Goal: Transaction & Acquisition: Purchase product/service

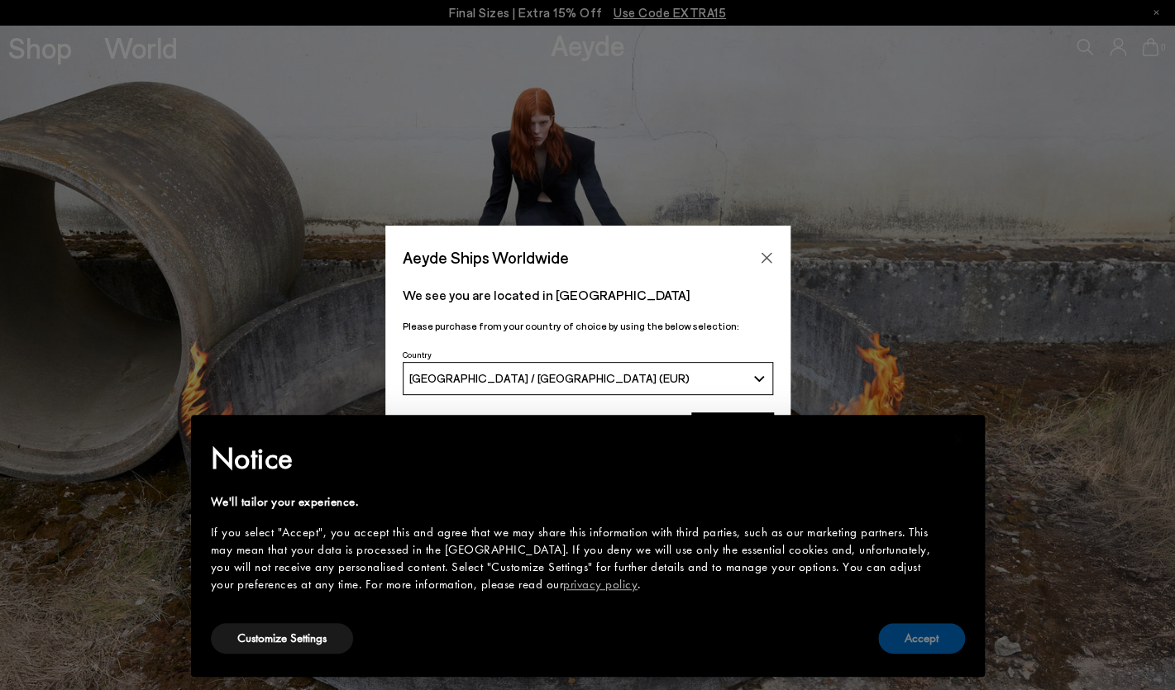
click at [921, 644] on button "Accept" at bounding box center [921, 638] width 87 height 31
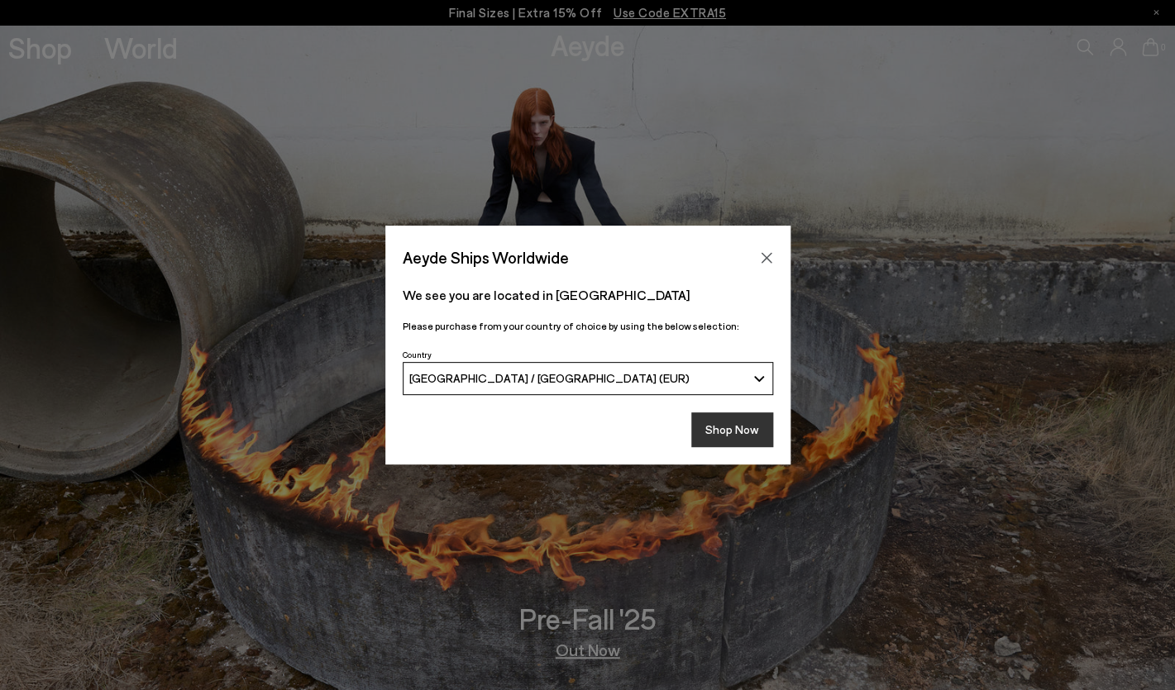
click at [737, 436] on button "Shop Now" at bounding box center [732, 430] width 82 height 35
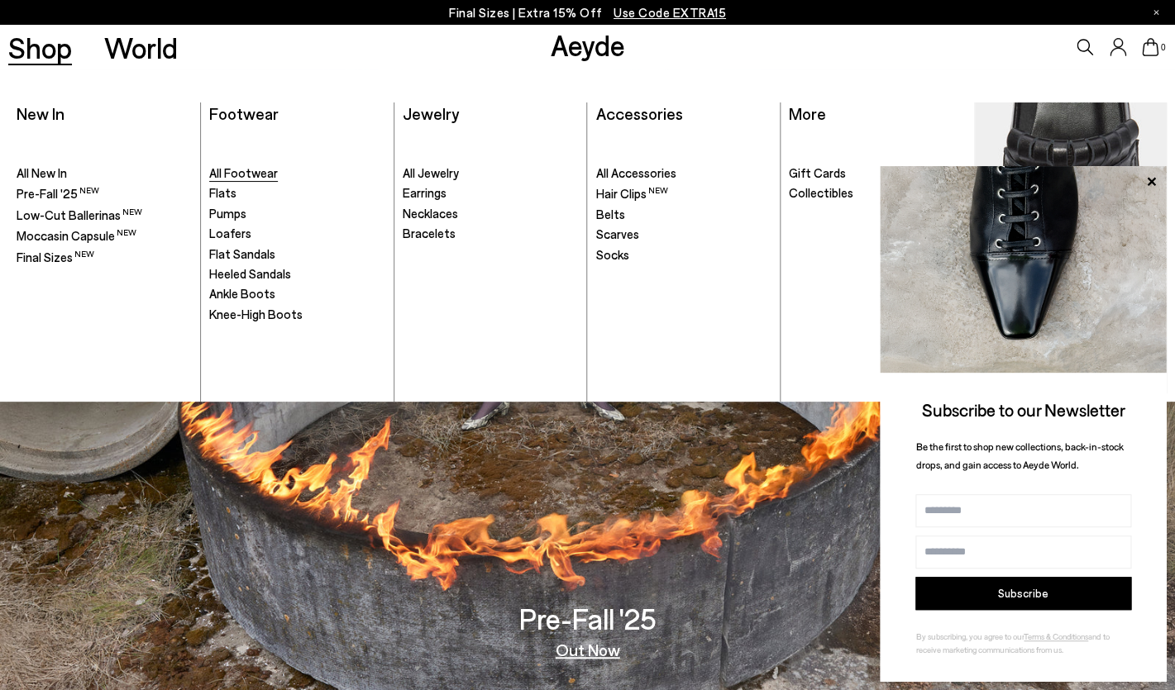
click at [235, 172] on span "All Footwear" at bounding box center [243, 172] width 69 height 15
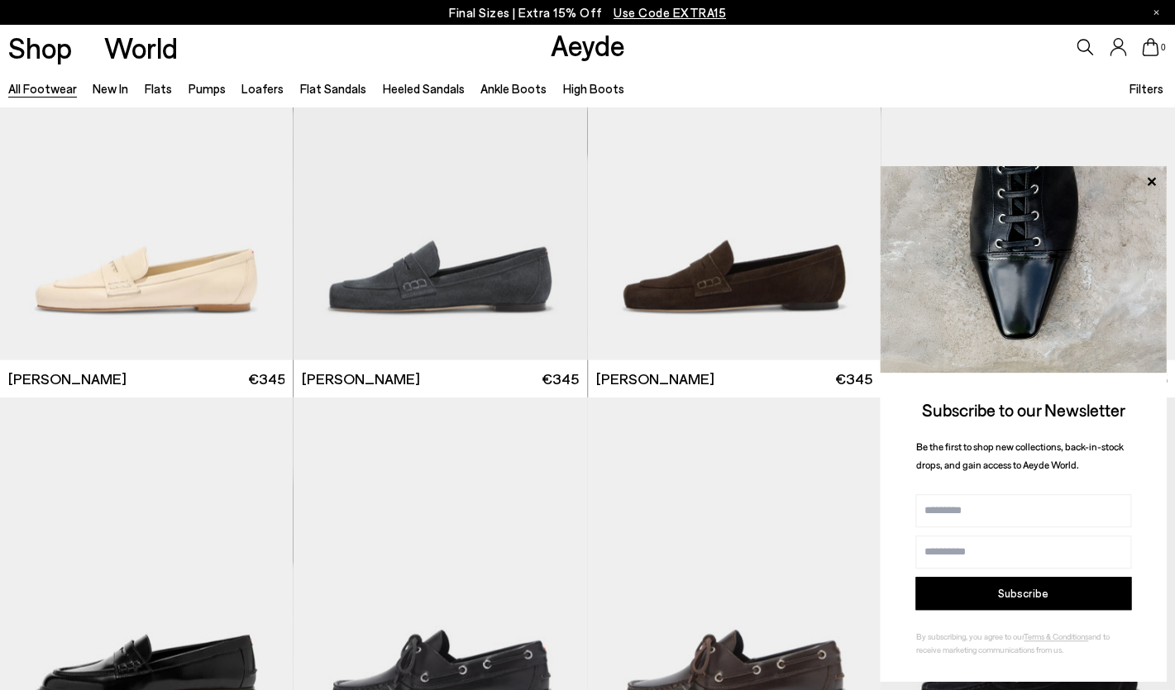
scroll to position [930, 0]
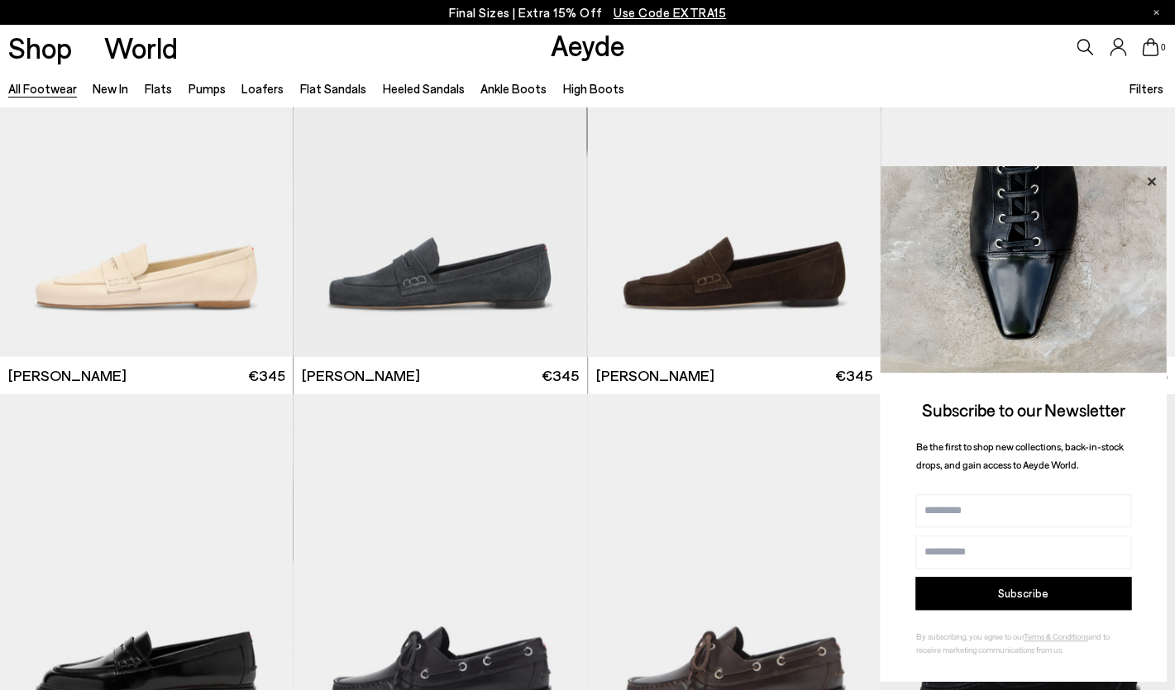
click at [1153, 181] on icon at bounding box center [1151, 181] width 8 height 8
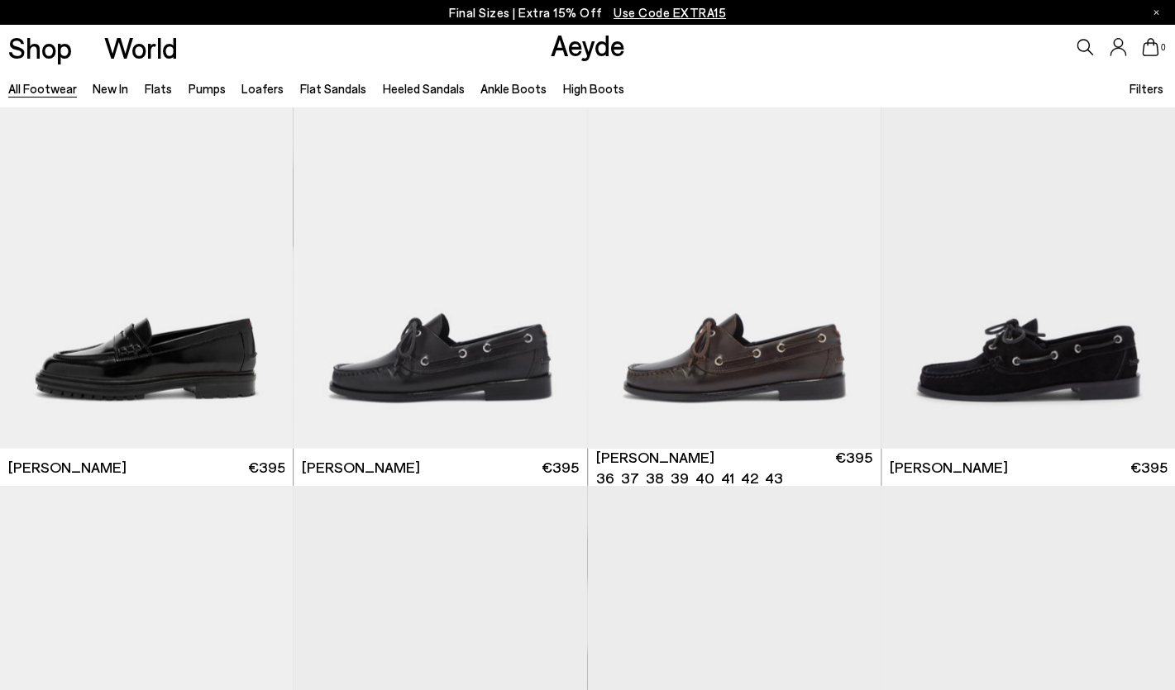
scroll to position [1246, 0]
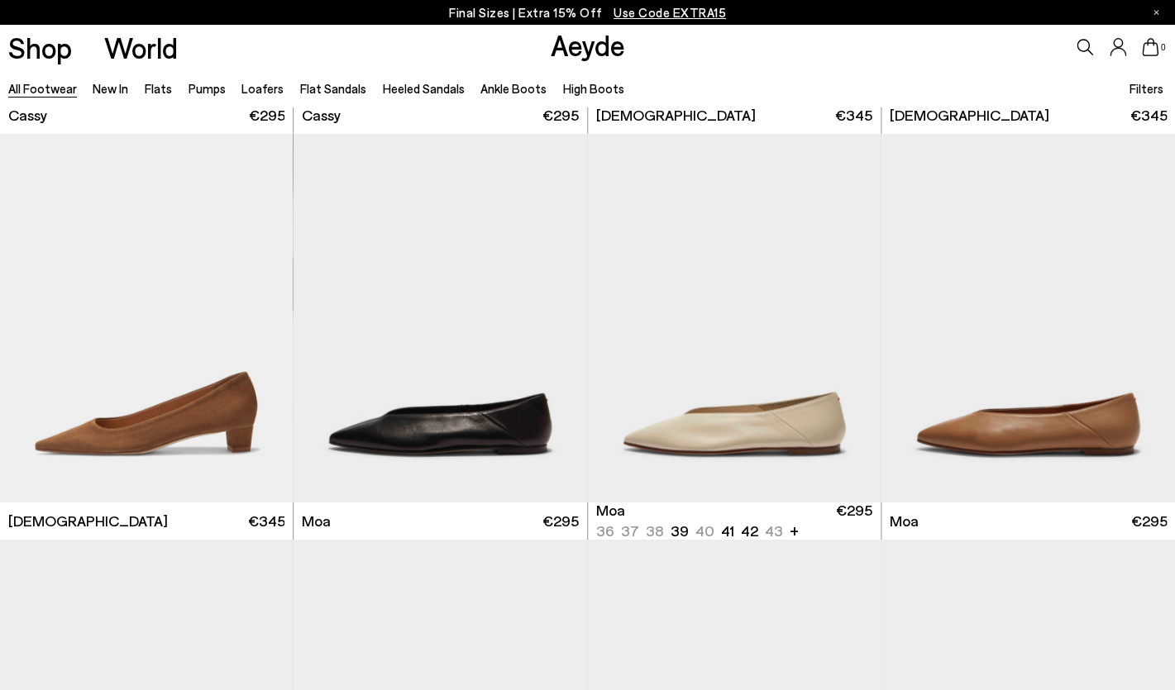
scroll to position [6590, 0]
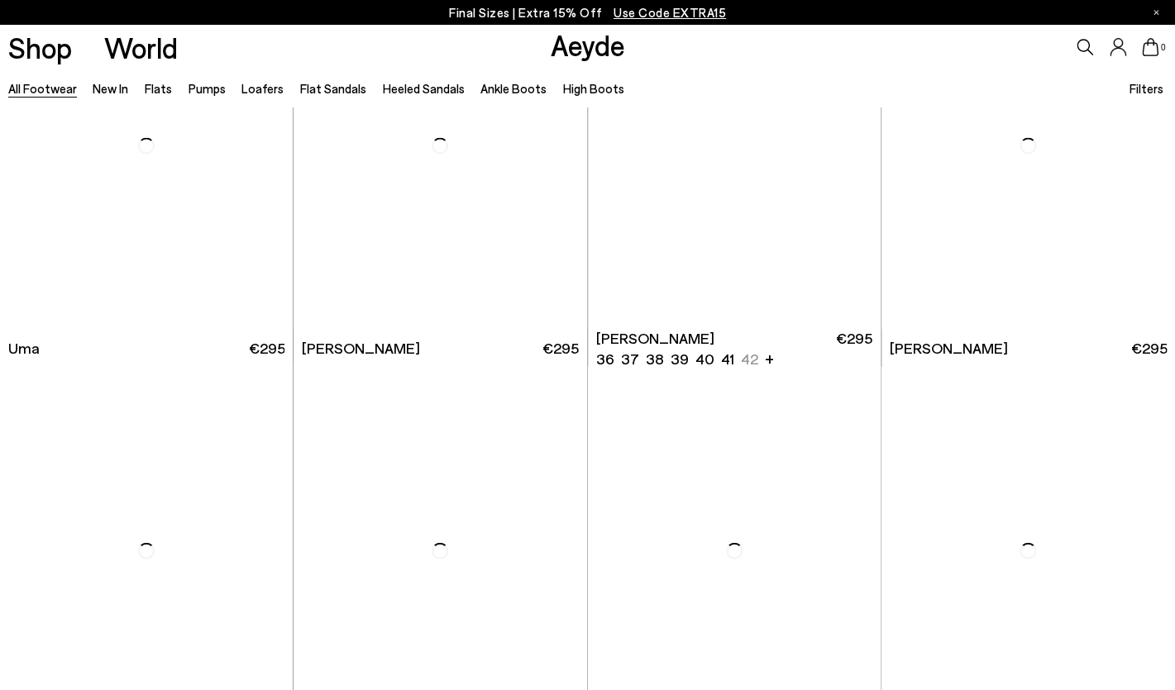
scroll to position [12720, 0]
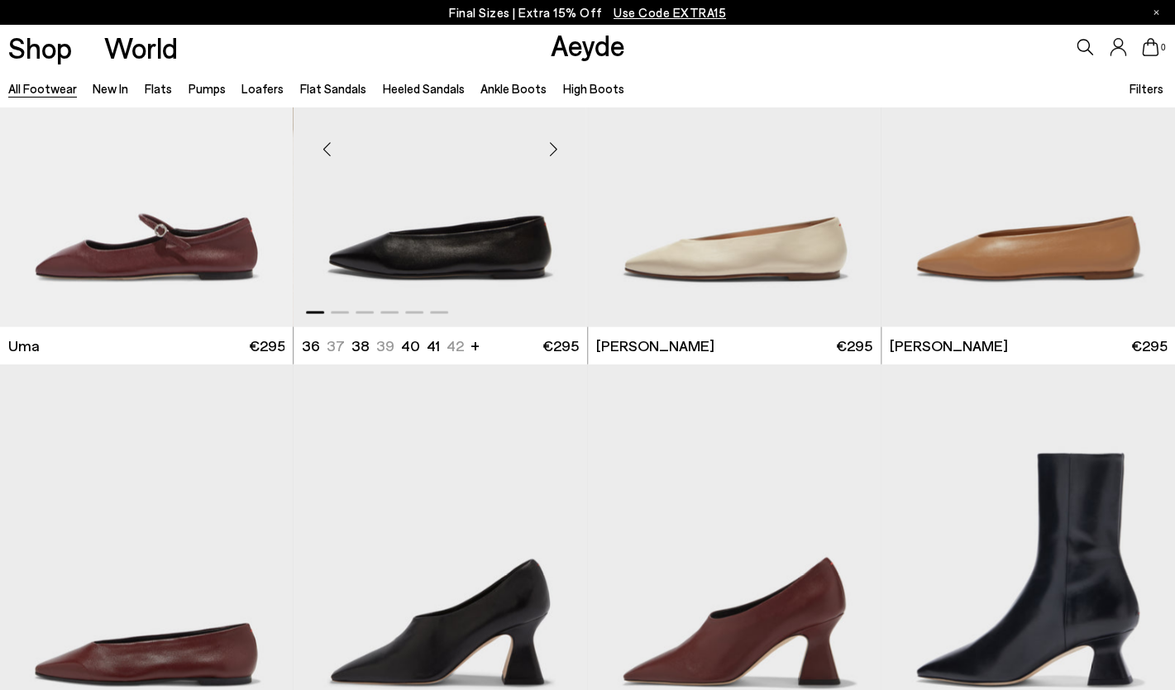
click at [471, 235] on img "1 / 6" at bounding box center [440, 143] width 293 height 368
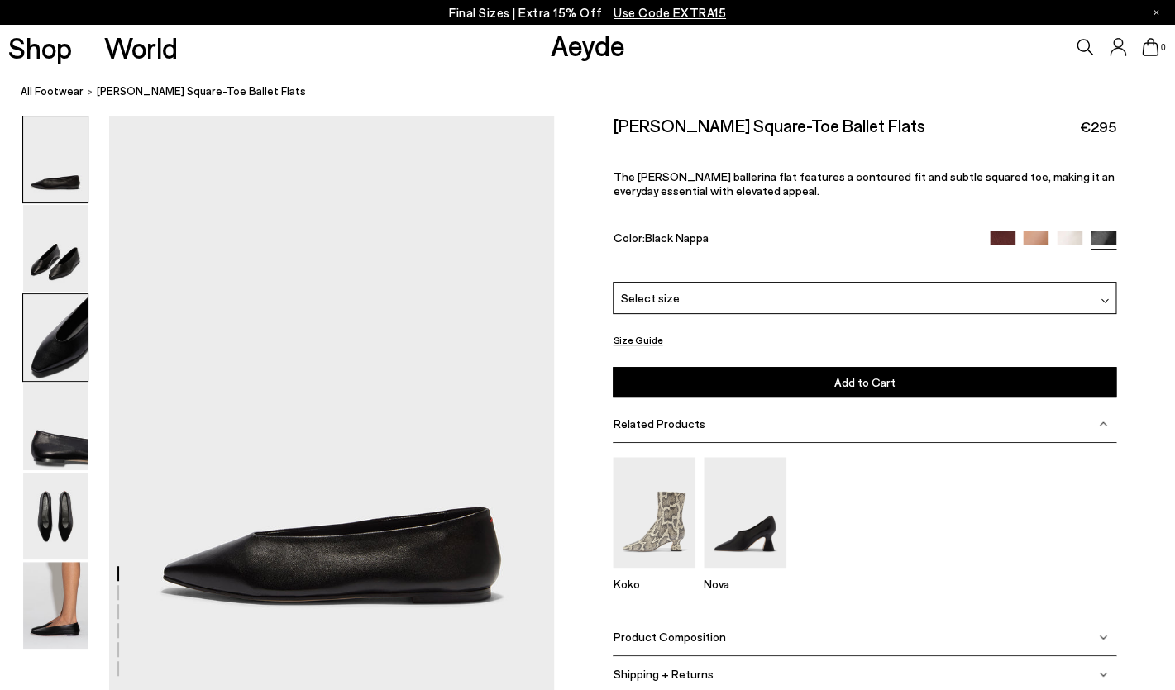
click at [49, 360] on img at bounding box center [55, 337] width 64 height 87
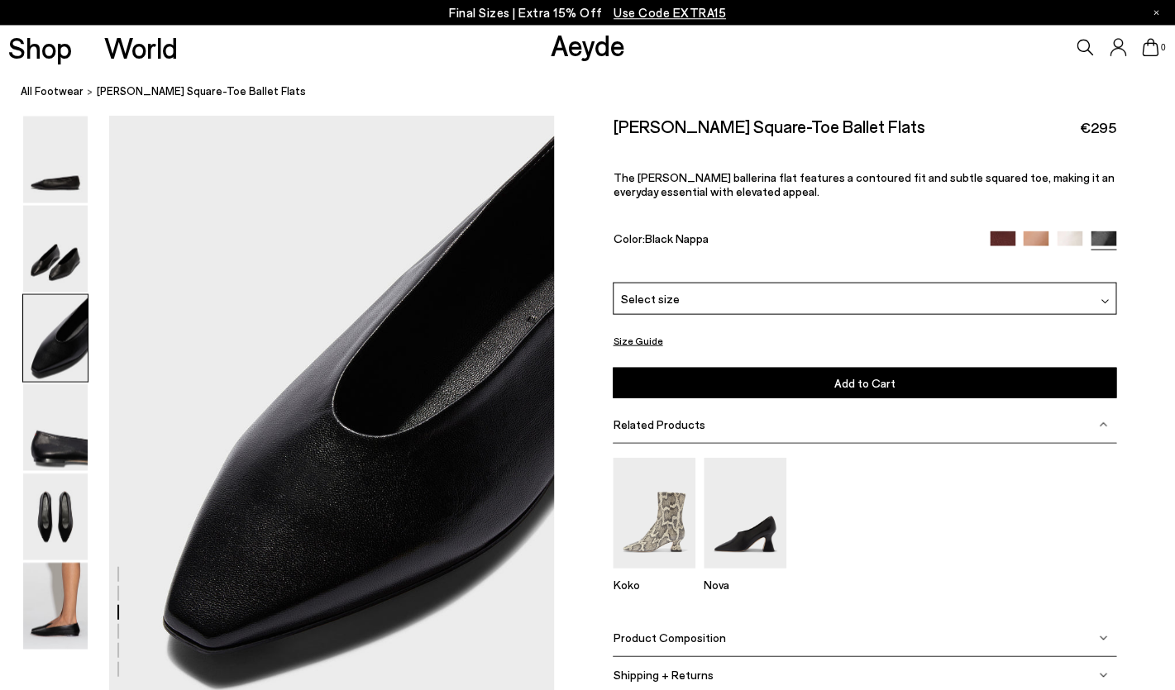
scroll to position [1175, 0]
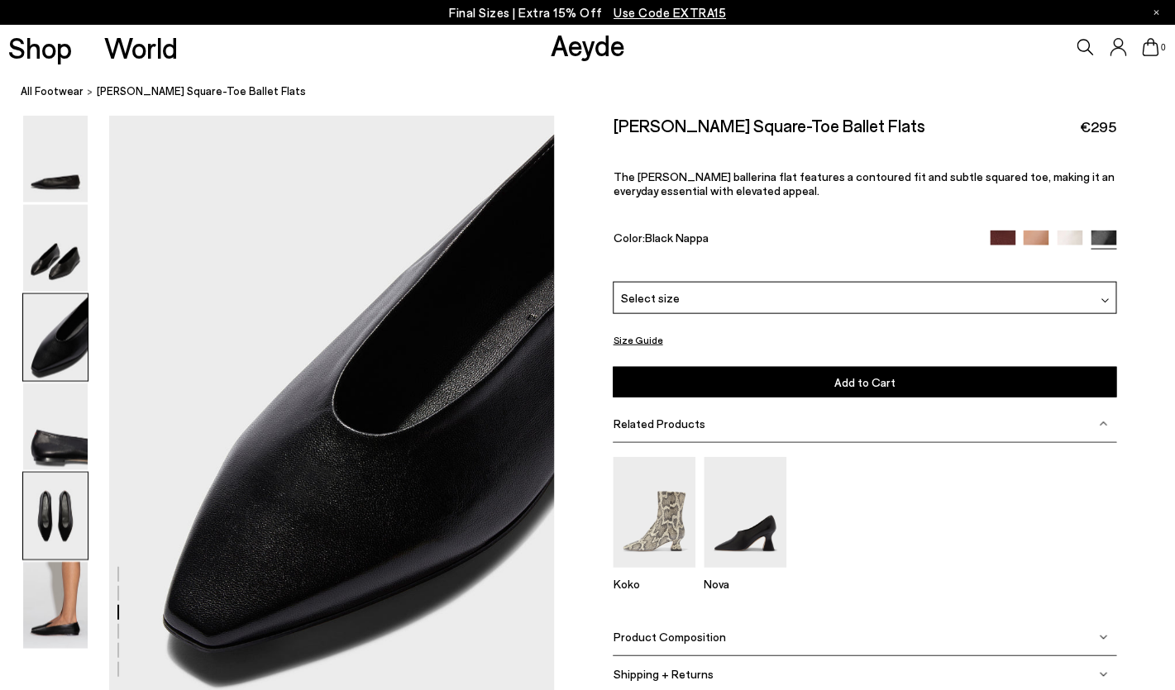
click at [55, 527] on img at bounding box center [55, 516] width 64 height 87
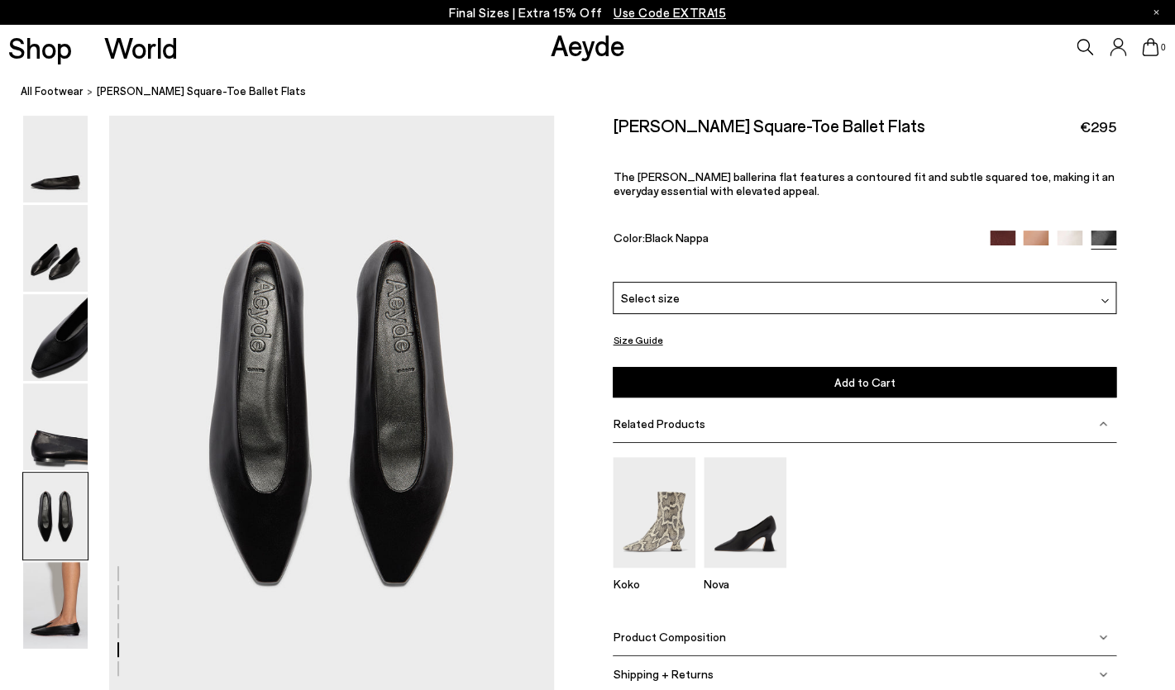
scroll to position [2367, 0]
click at [62, 446] on img at bounding box center [55, 427] width 64 height 87
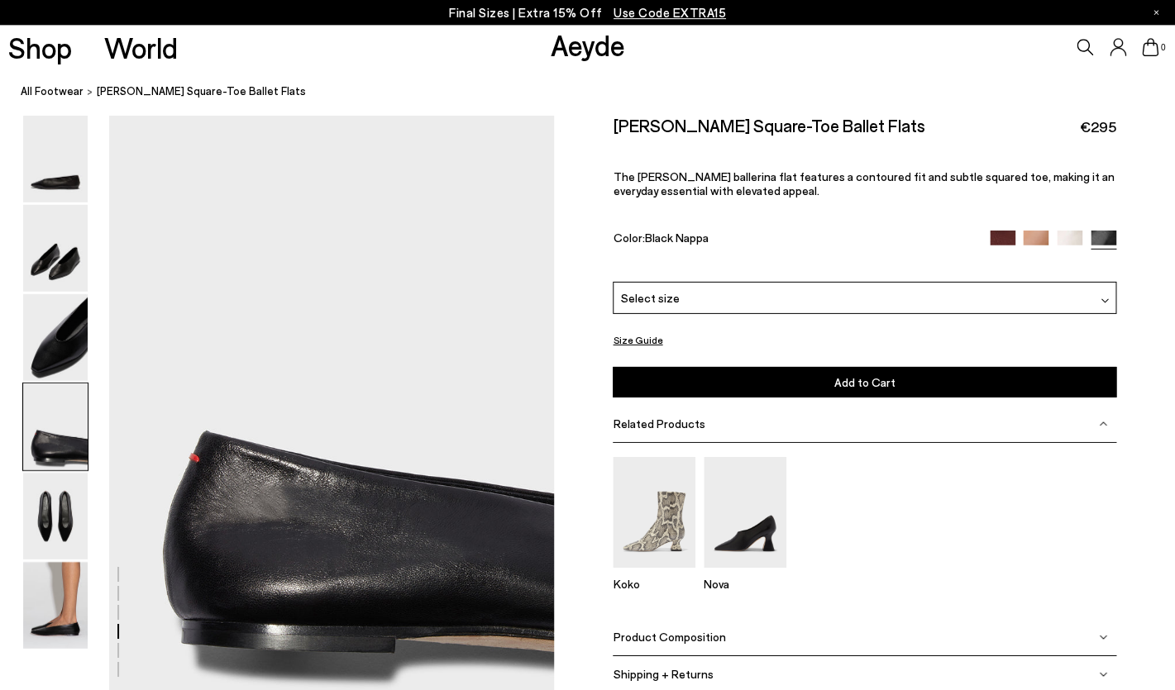
scroll to position [1770, 0]
click at [68, 502] on img at bounding box center [55, 516] width 64 height 87
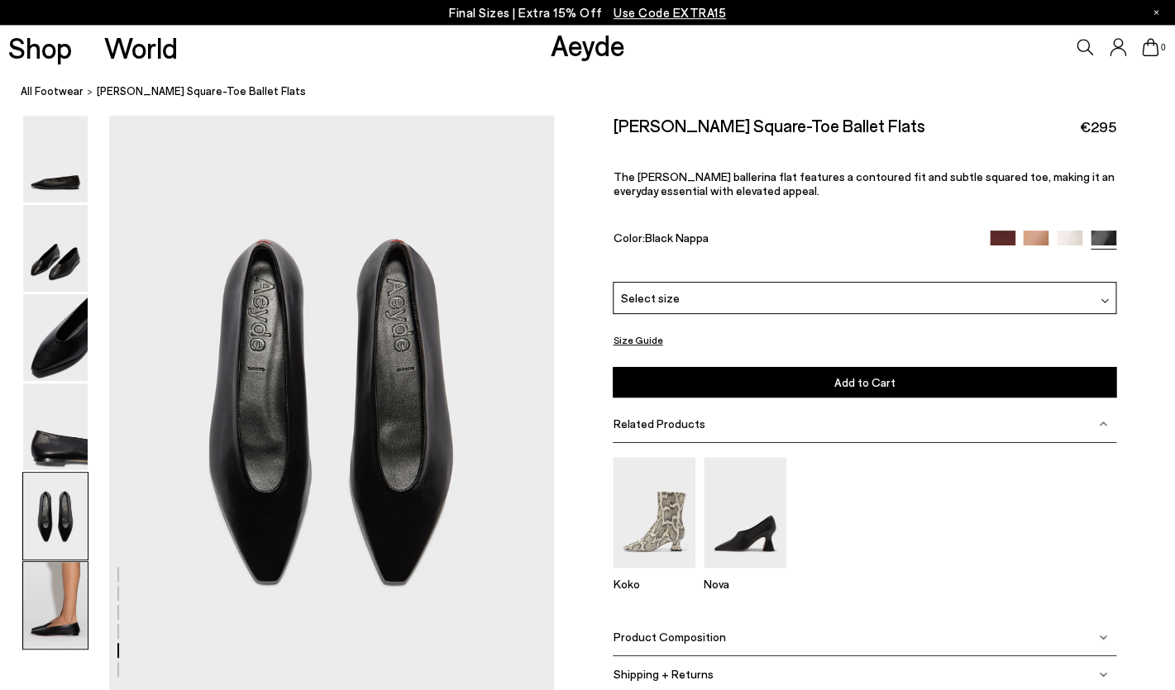
click at [84, 599] on img at bounding box center [55, 605] width 64 height 87
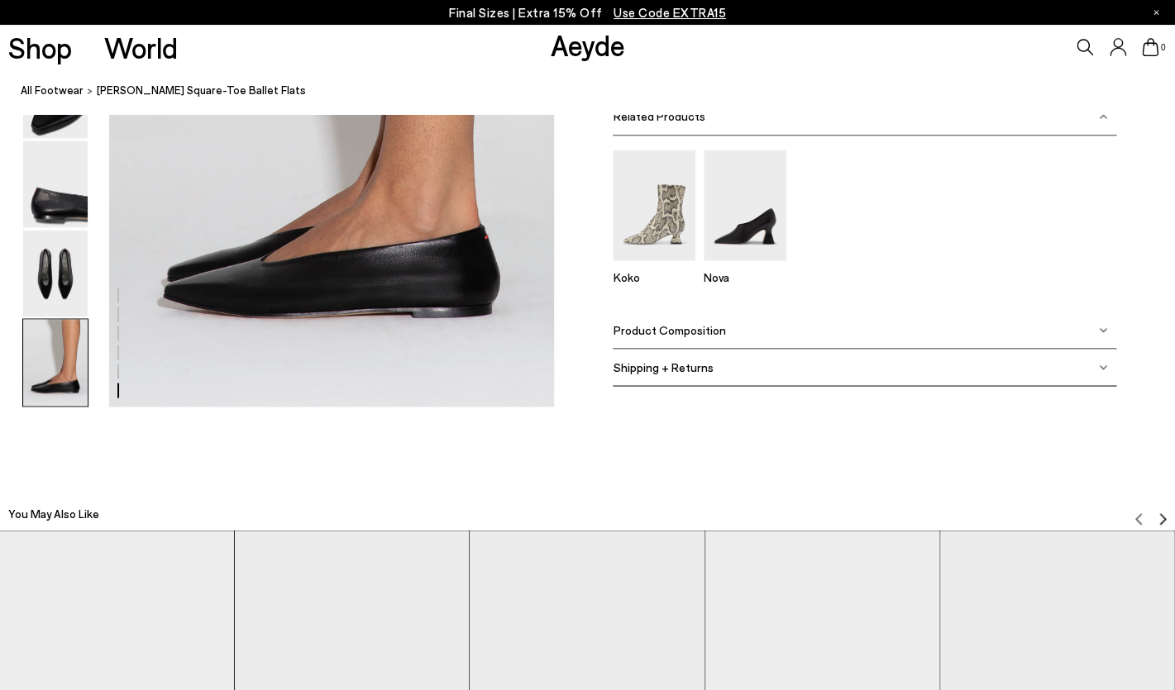
scroll to position [3308, 0]
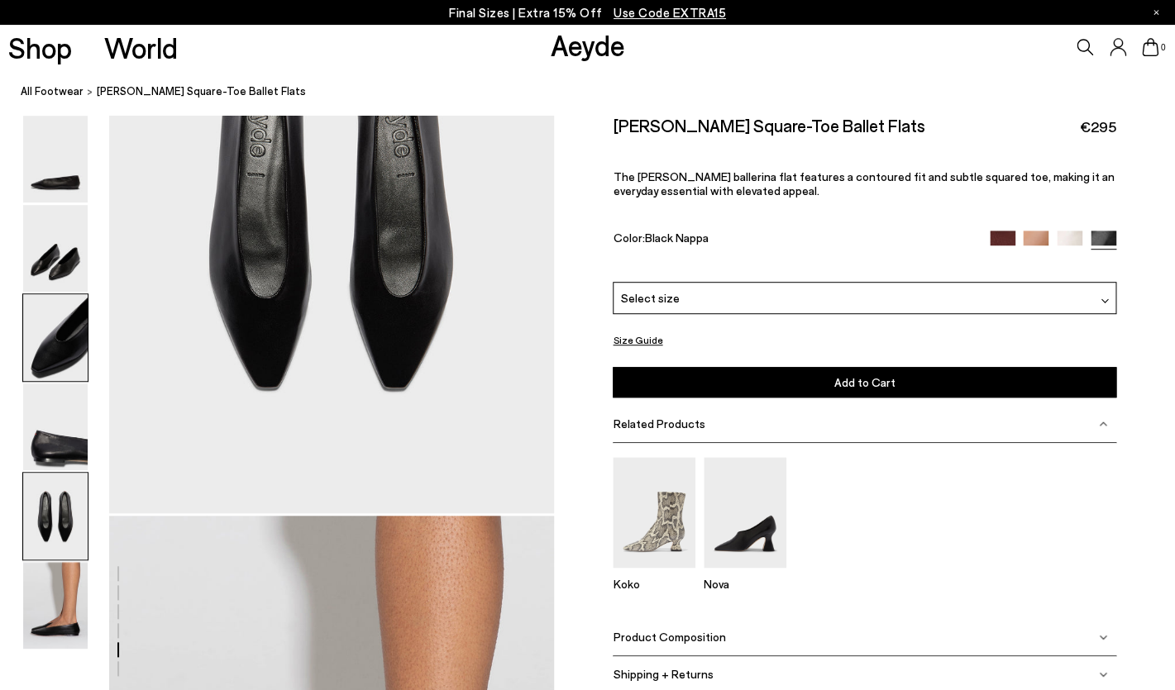
click at [67, 343] on img at bounding box center [55, 337] width 64 height 87
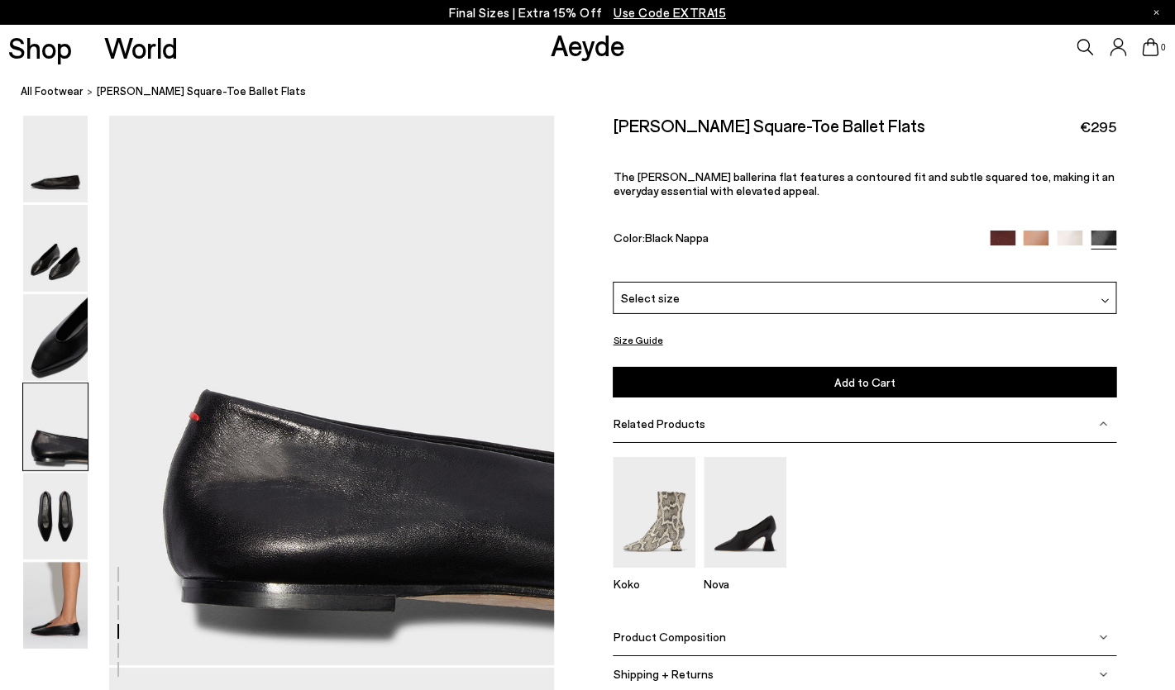
scroll to position [1844, 0]
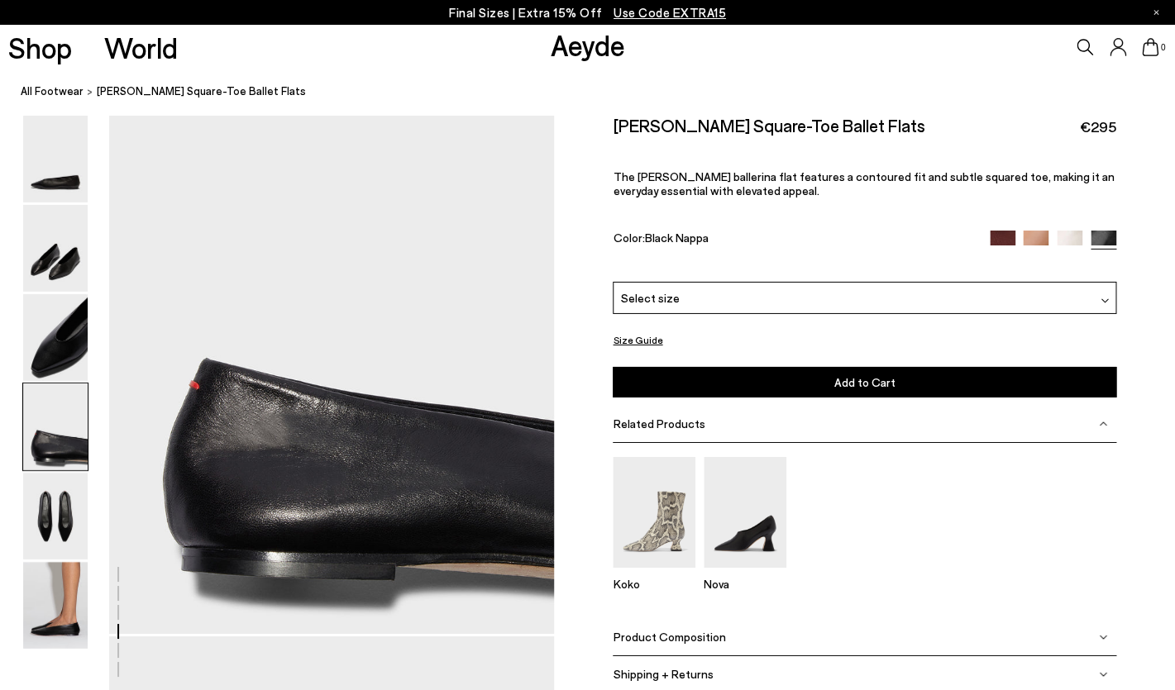
click at [708, 282] on div "Select size" at bounding box center [865, 298] width 504 height 32
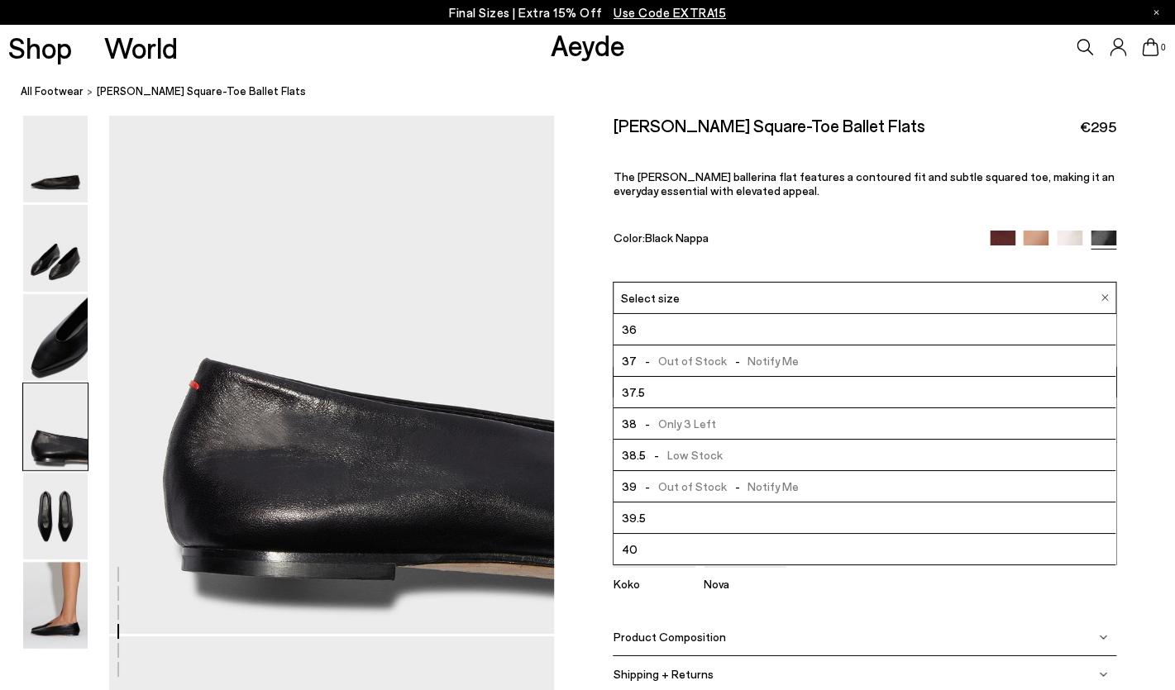
click at [692, 503] on li "39.5" at bounding box center [865, 518] width 502 height 31
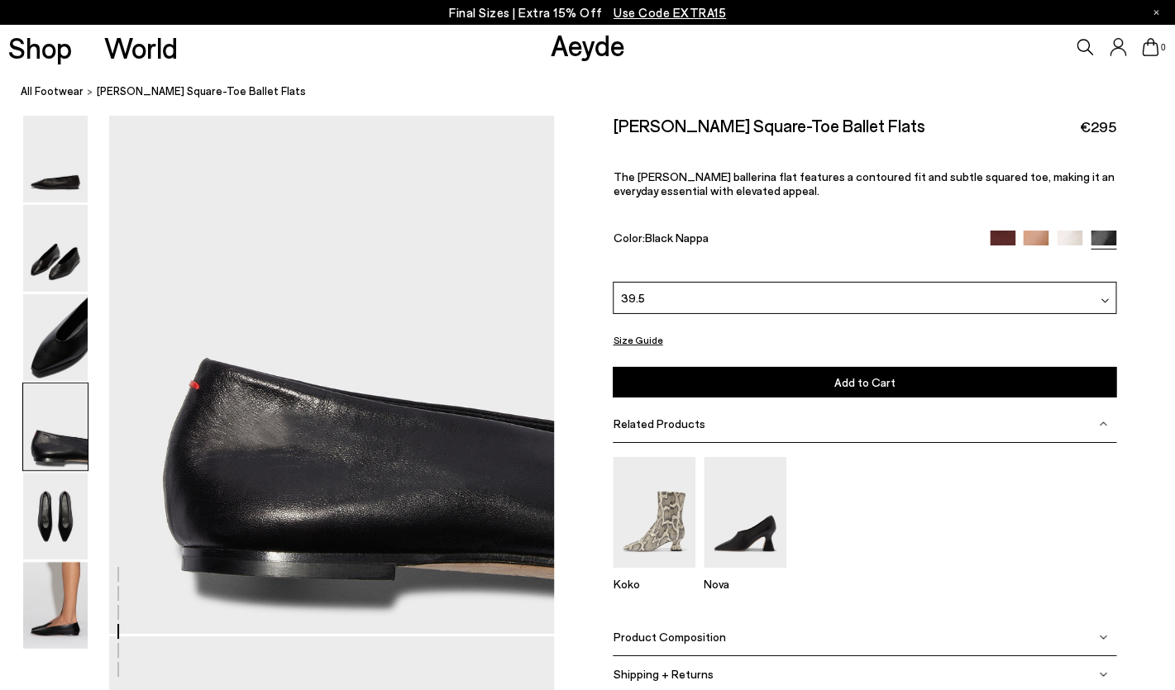
click at [822, 367] on button "Add to Cart Select a Size First" at bounding box center [865, 382] width 504 height 31
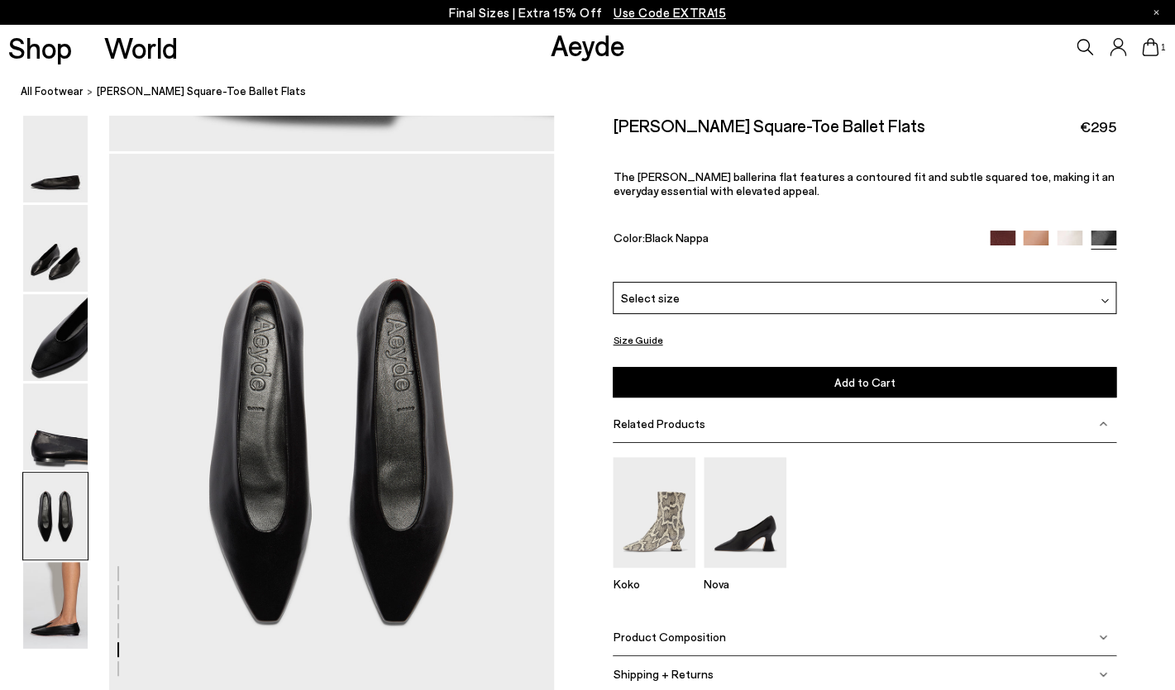
scroll to position [2329, 0]
